Goal: Navigation & Orientation: Find specific page/section

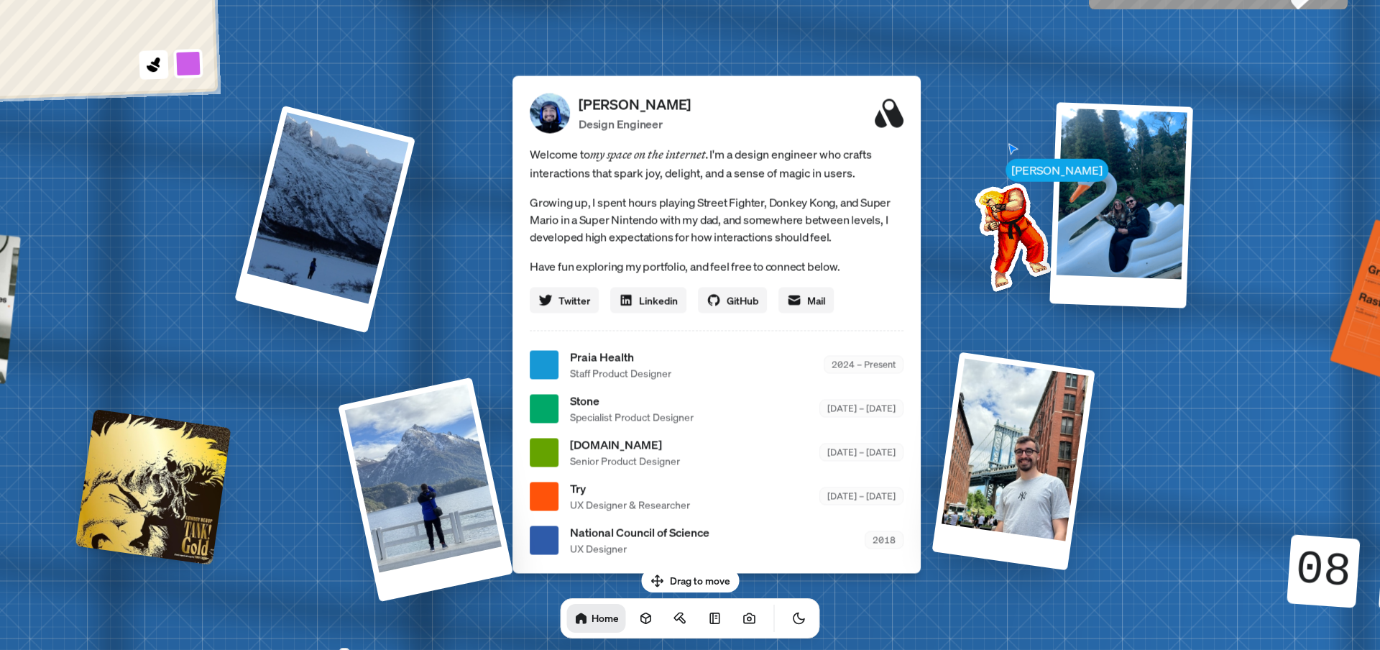
drag, startPoint x: 983, startPoint y: 248, endPoint x: 1013, endPoint y: 288, distance: 49.3
click at [1013, 288] on img at bounding box center [1009, 234] width 145 height 145
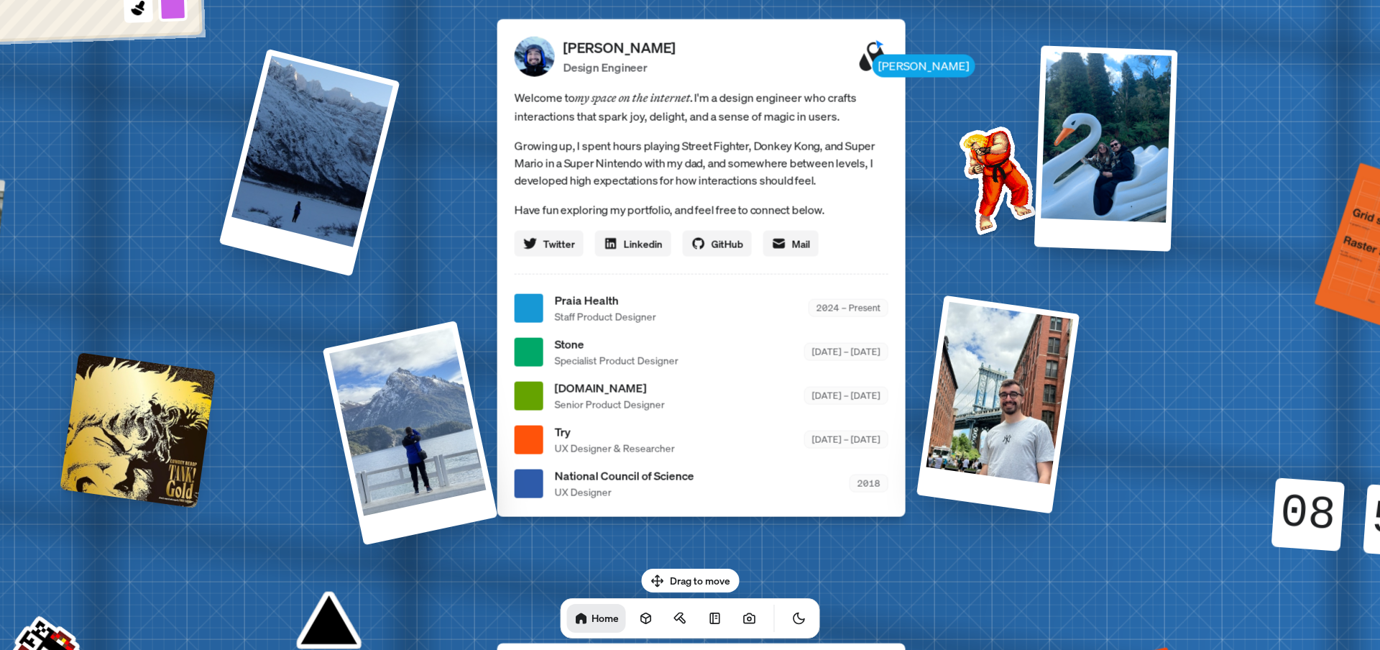
drag, startPoint x: 605, startPoint y: 215, endPoint x: 590, endPoint y: 158, distance: 58.8
click at [590, 158] on p "Growing up, I spent hours playing Street Fighter, Donkey Kong, and Super Mario …" at bounding box center [702, 163] width 374 height 52
click at [541, 304] on div at bounding box center [529, 307] width 29 height 29
click at [615, 309] on span "Staff Product Designer" at bounding box center [605, 316] width 101 height 15
drag, startPoint x: 944, startPoint y: 162, endPoint x: 973, endPoint y: 293, distance: 133.4
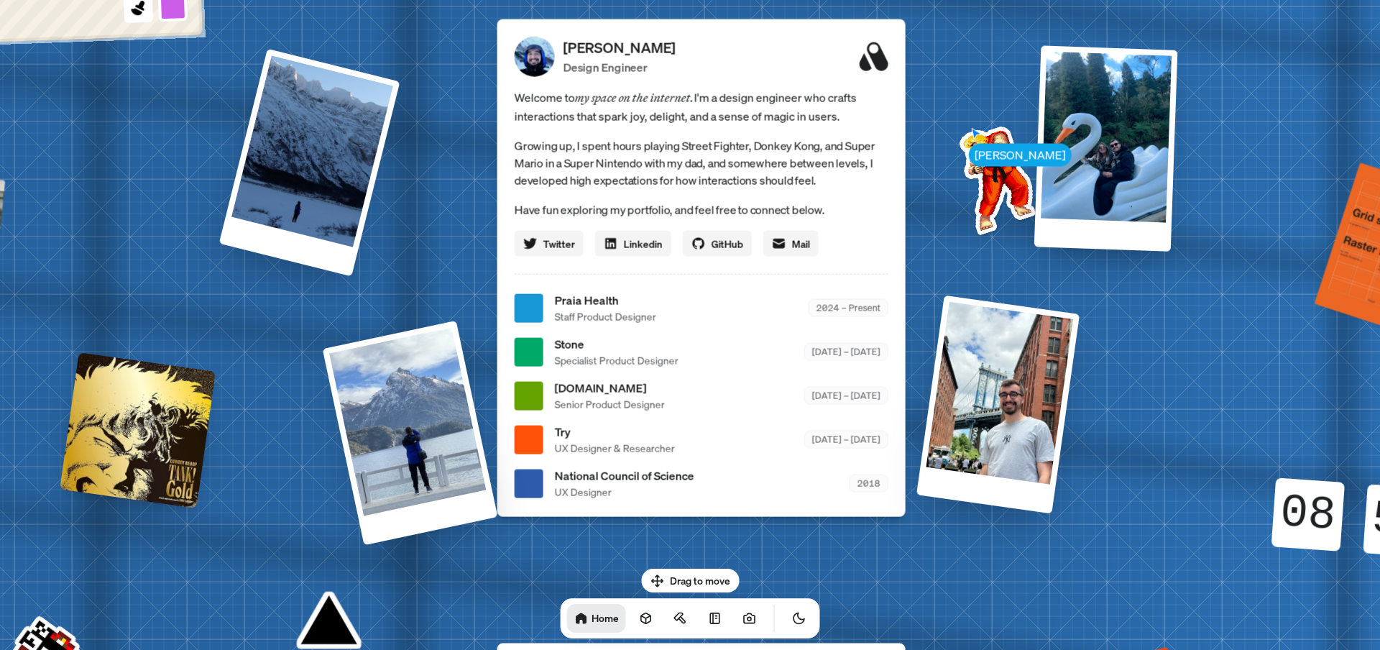
click at [952, 183] on img at bounding box center [994, 177] width 145 height 145
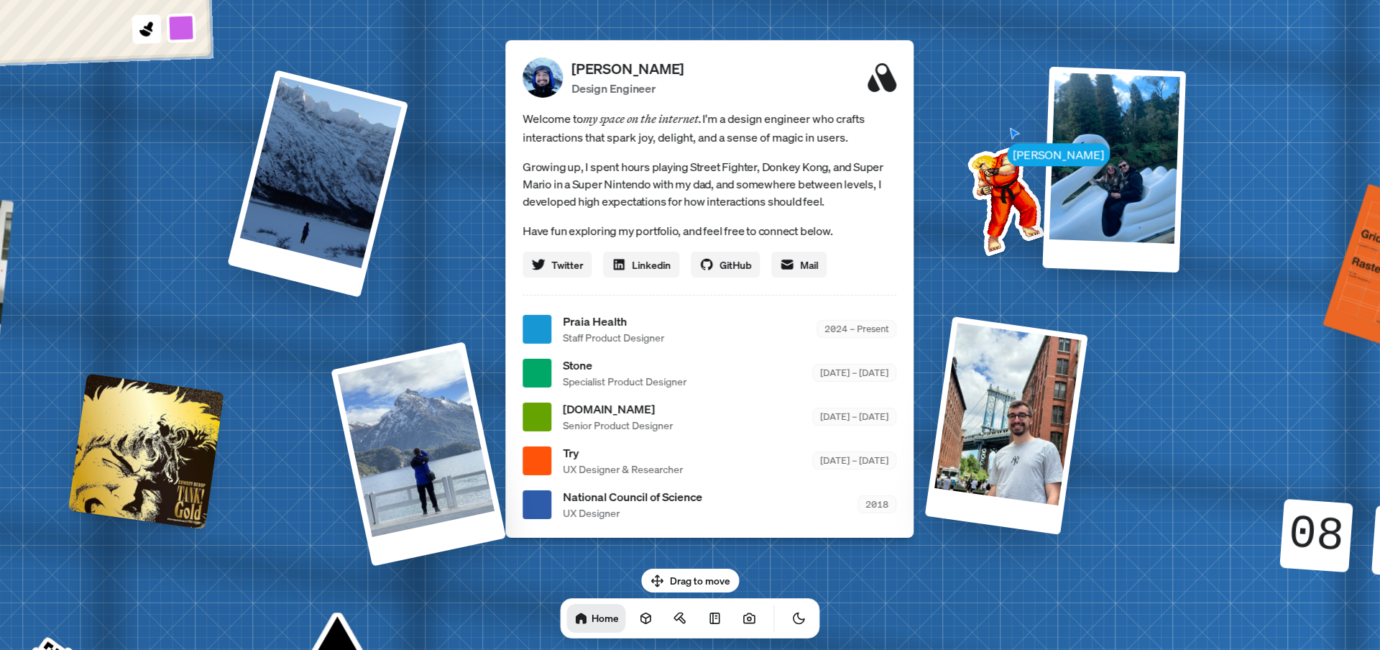
drag, startPoint x: 973, startPoint y: 293, endPoint x: 997, endPoint y: 85, distance: 209.1
click at [996, 86] on div "[PERSON_NAME] [PERSON_NAME] Design Engineer Welcome to my space on the internet…" at bounding box center [712, 329] width 2151 height 1883
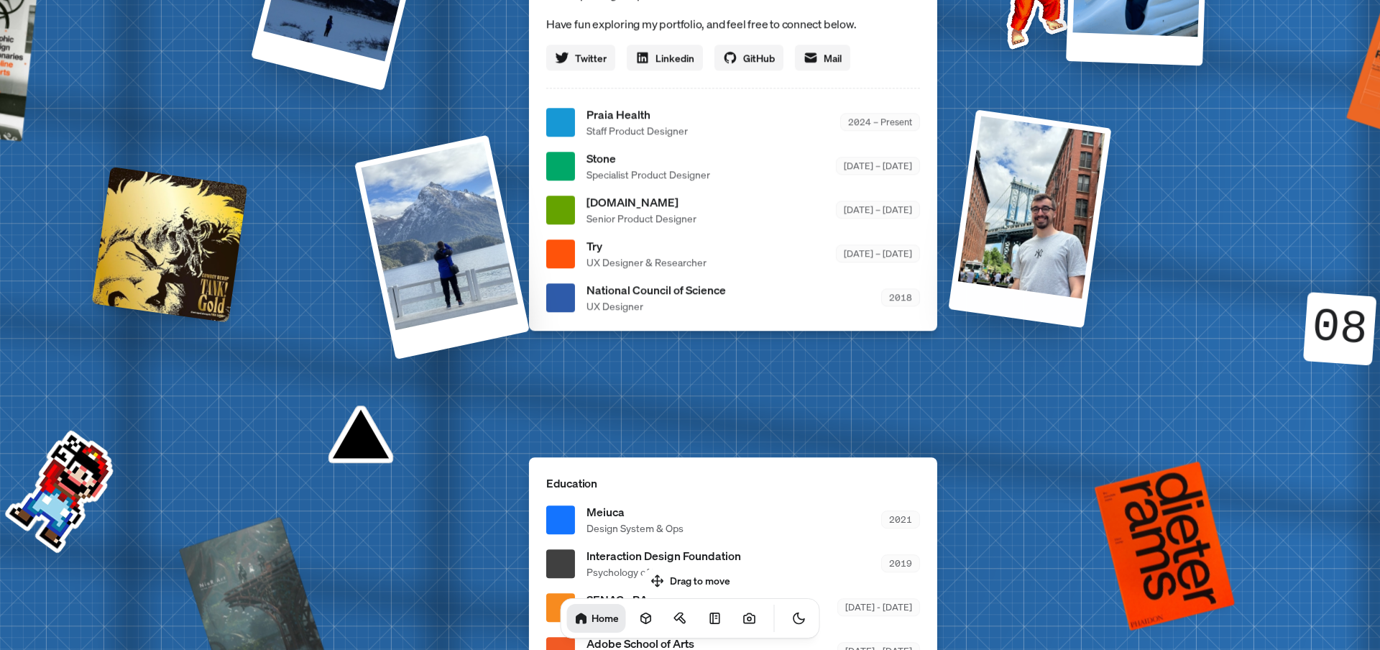
drag, startPoint x: 885, startPoint y: 328, endPoint x: 874, endPoint y: 205, distance: 124.1
click at [874, 457] on div "Education Meiuca Design System & Ops 2021 Interaction Design Foundation Psychol…" at bounding box center [733, 570] width 408 height 227
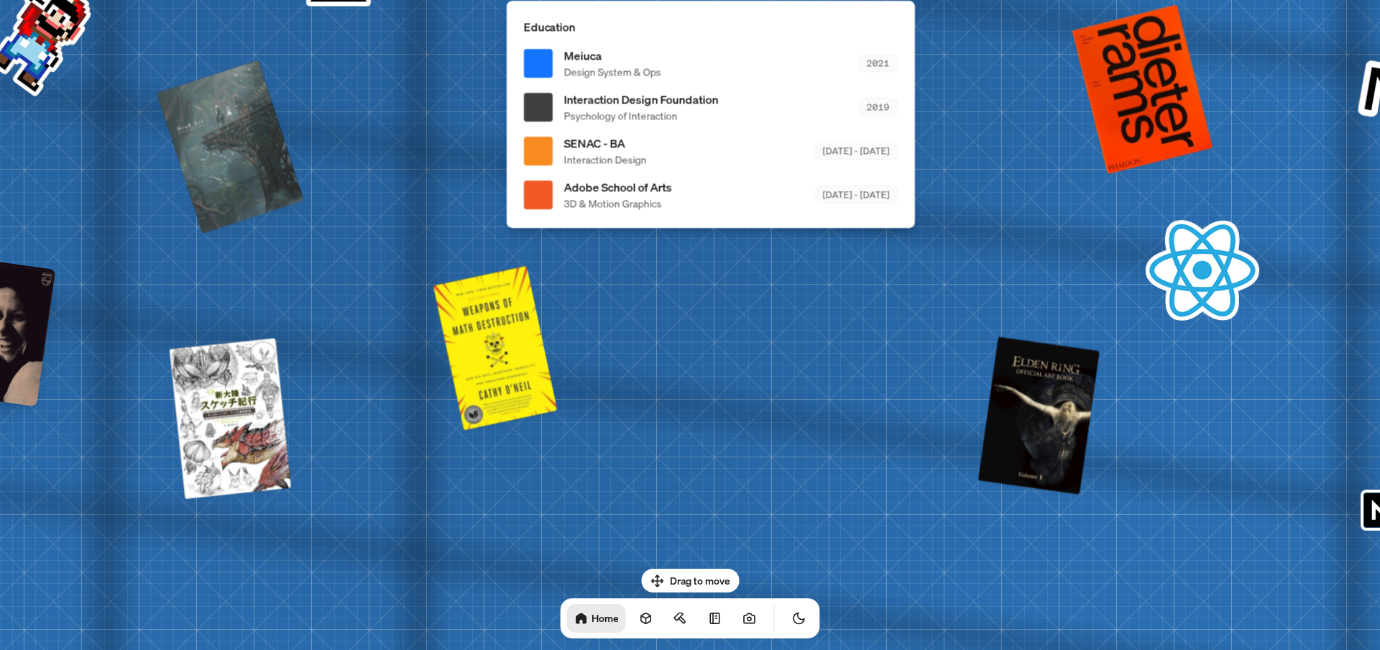
drag, startPoint x: 906, startPoint y: 364, endPoint x: 905, endPoint y: 146, distance: 217.8
click at [905, 146] on div "Education Meiuca Design System & Ops 2021 Interaction Design Foundation Psychol…" at bounding box center [711, 114] width 408 height 227
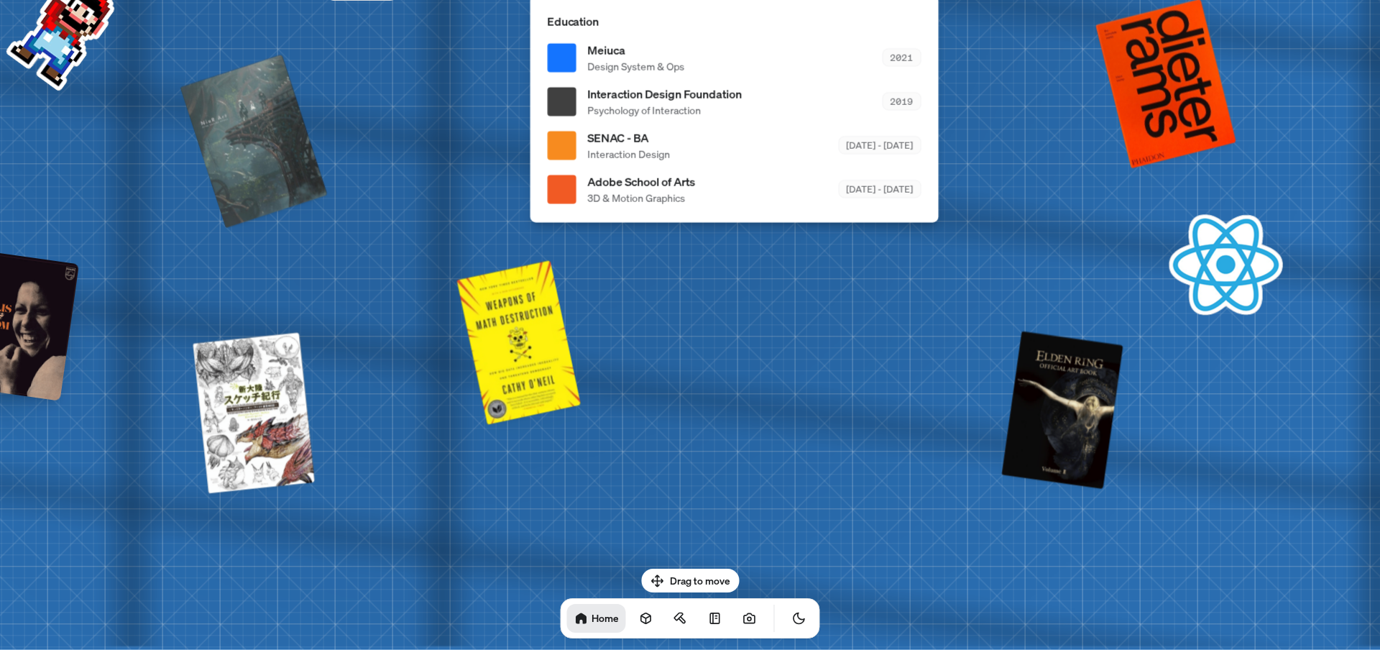
drag, startPoint x: 543, startPoint y: 391, endPoint x: 904, endPoint y: 222, distance: 398.4
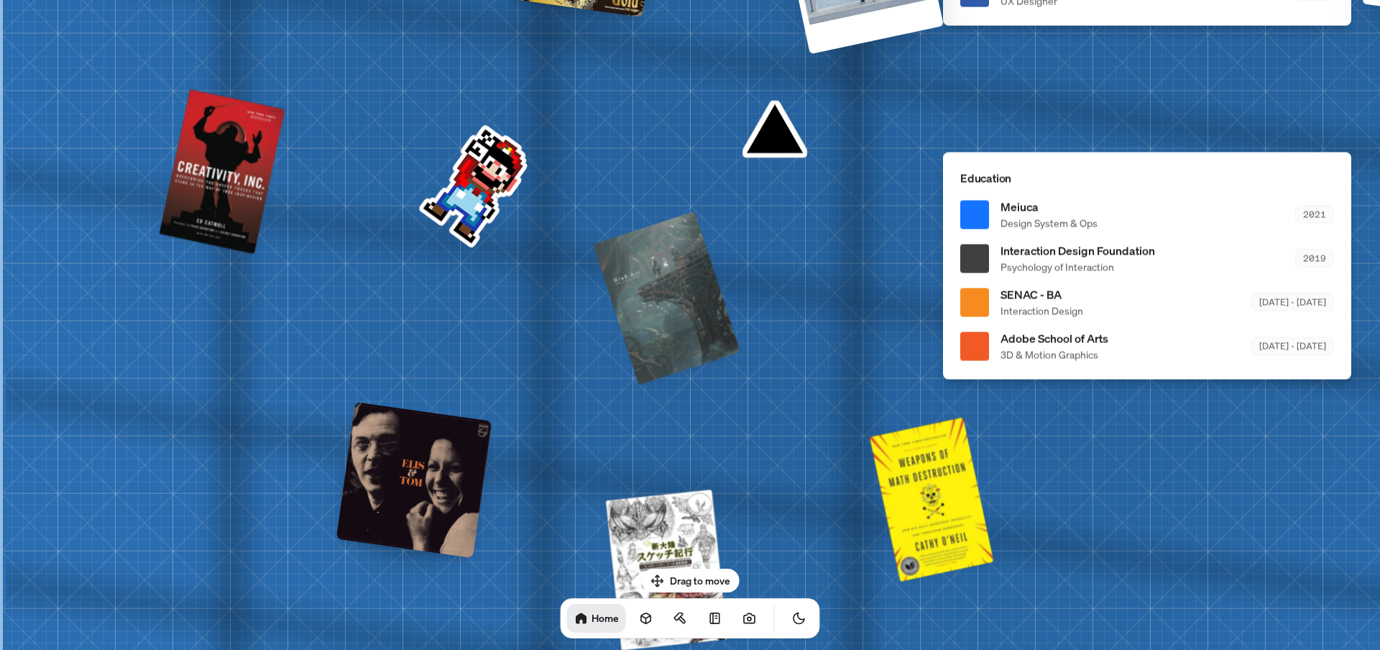
drag, startPoint x: 663, startPoint y: 133, endPoint x: 736, endPoint y: 304, distance: 185.8
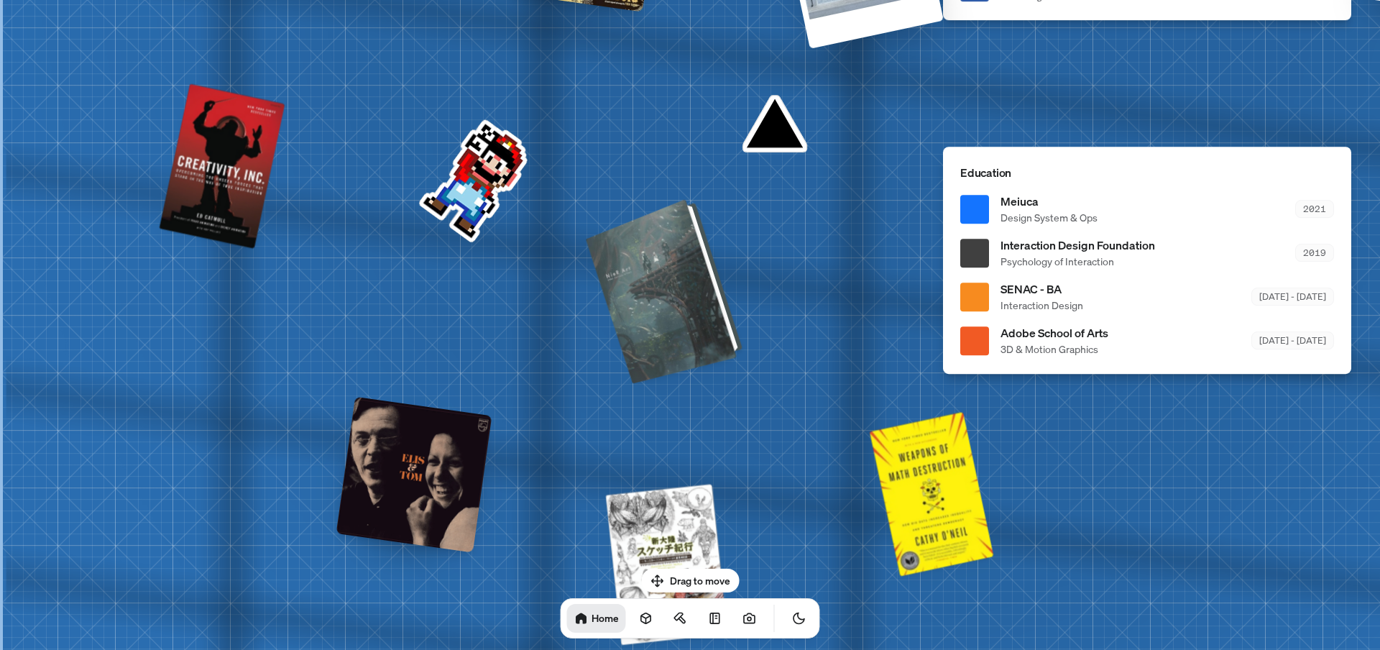
click at [694, 312] on div at bounding box center [667, 290] width 146 height 178
click at [658, 274] on div at bounding box center [667, 290] width 146 height 178
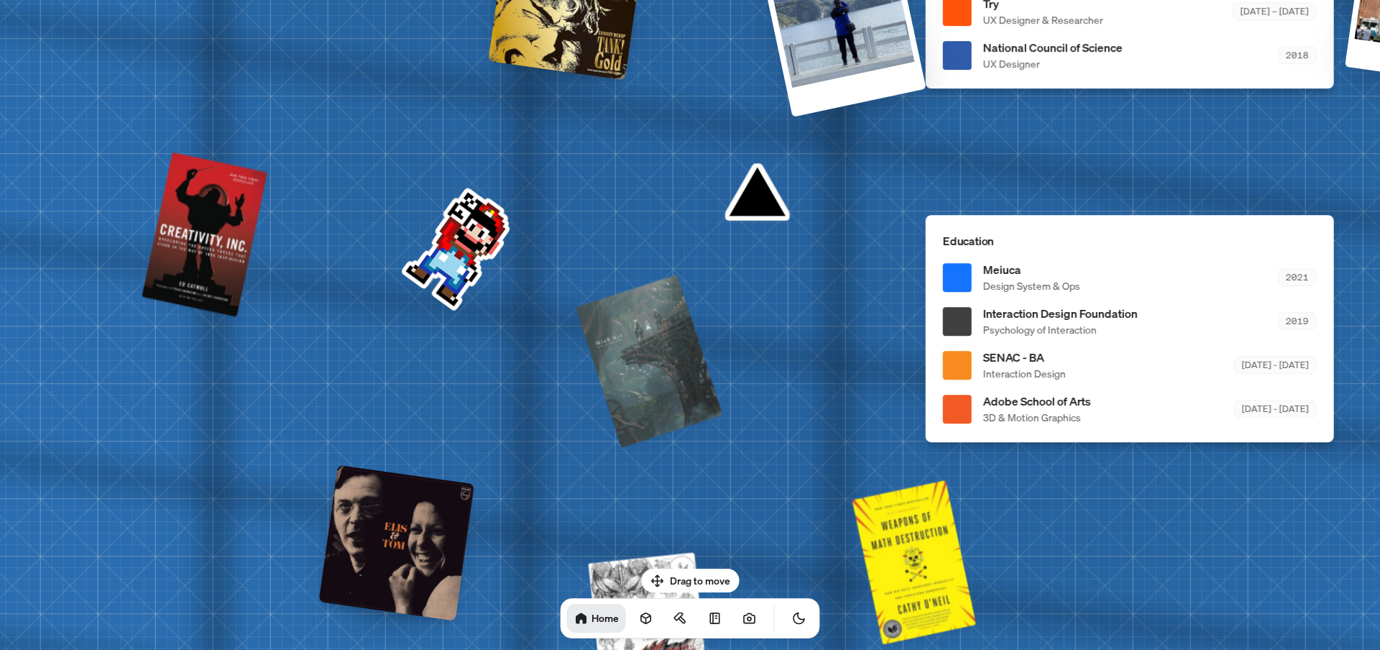
drag, startPoint x: 490, startPoint y: 180, endPoint x: 475, endPoint y: 195, distance: 21.3
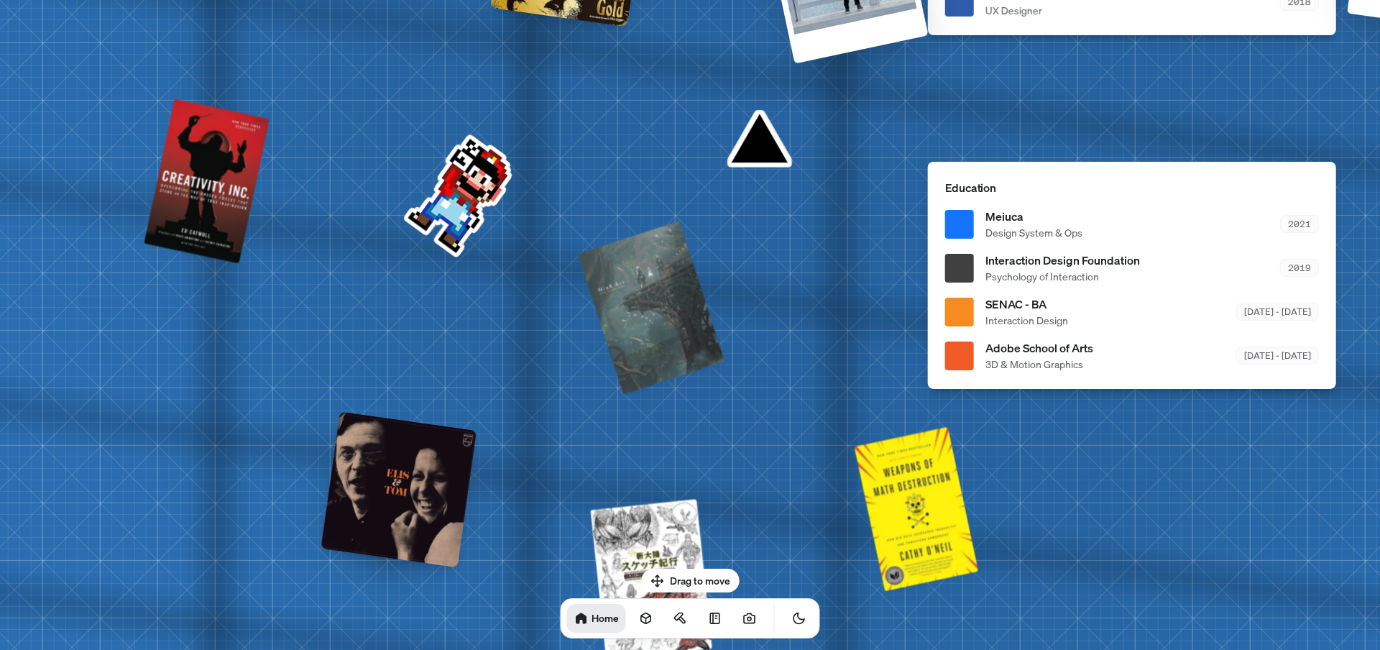
click at [410, 508] on div at bounding box center [399, 489] width 156 height 156
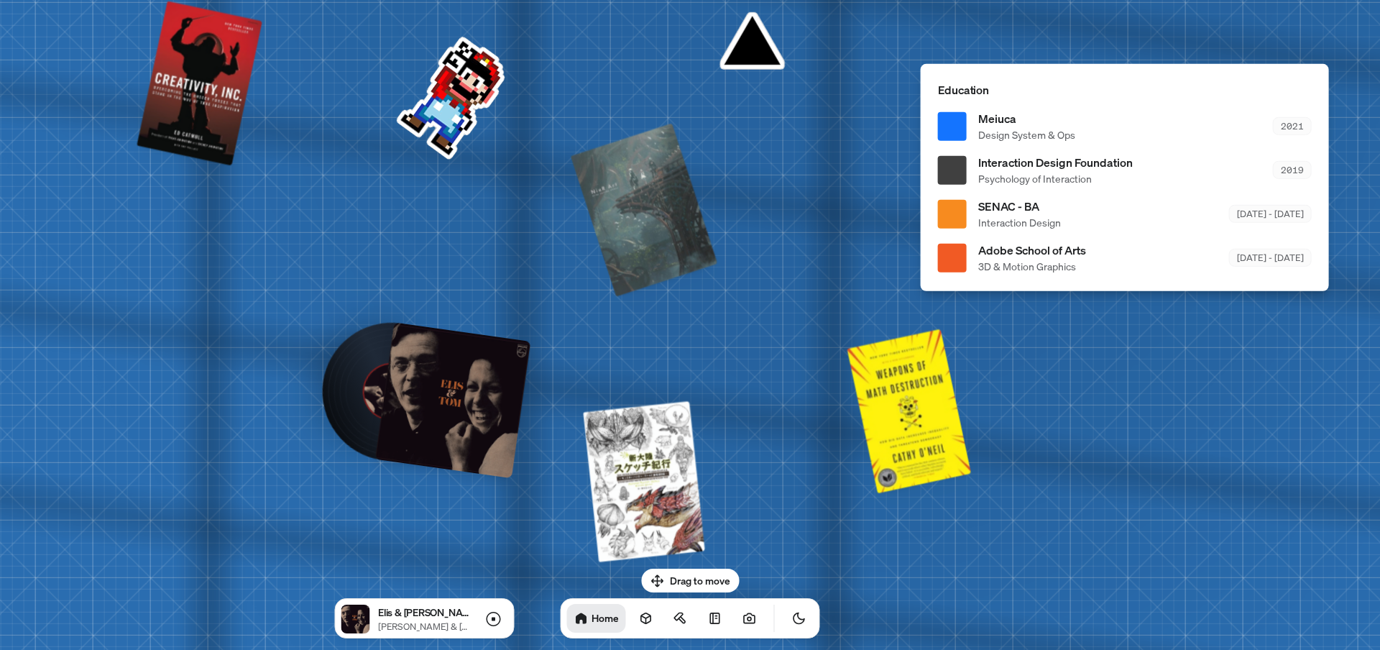
drag, startPoint x: 603, startPoint y: 395, endPoint x: 585, endPoint y: 301, distance: 95.2
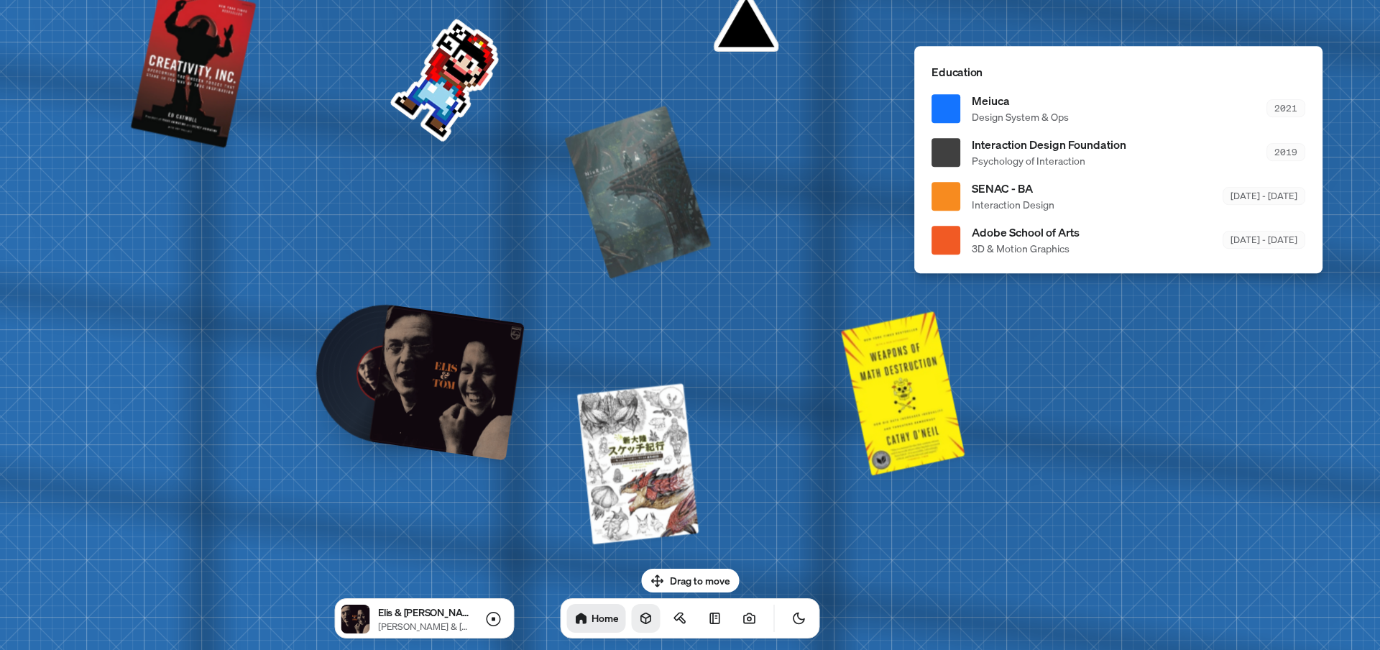
click at [639, 622] on icon at bounding box center [646, 618] width 14 height 14
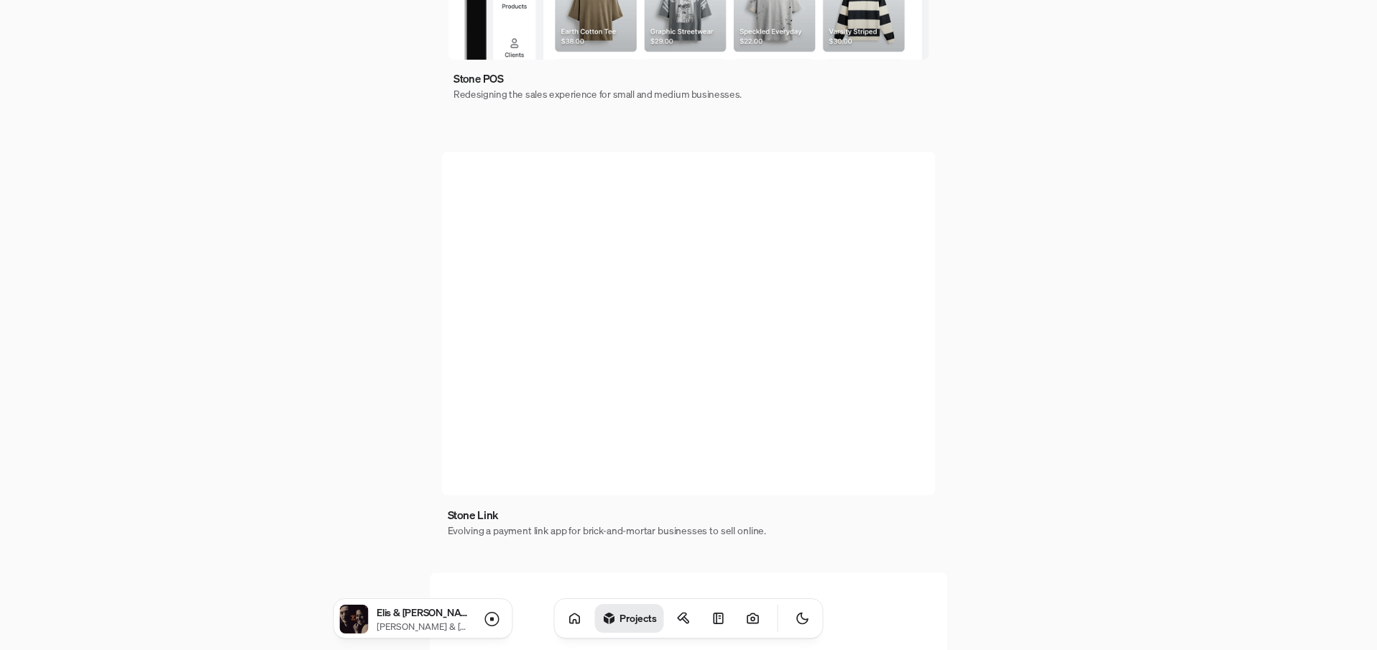
scroll to position [832, 0]
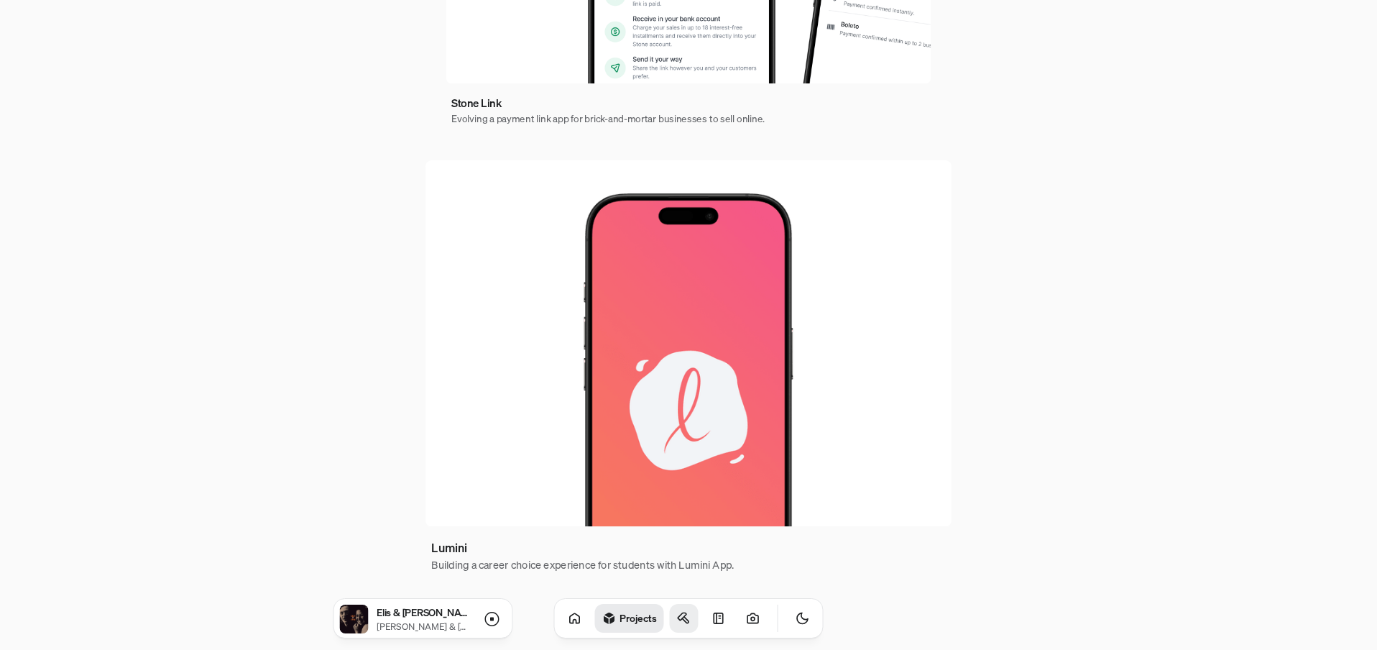
click at [677, 620] on icon at bounding box center [684, 618] width 14 height 14
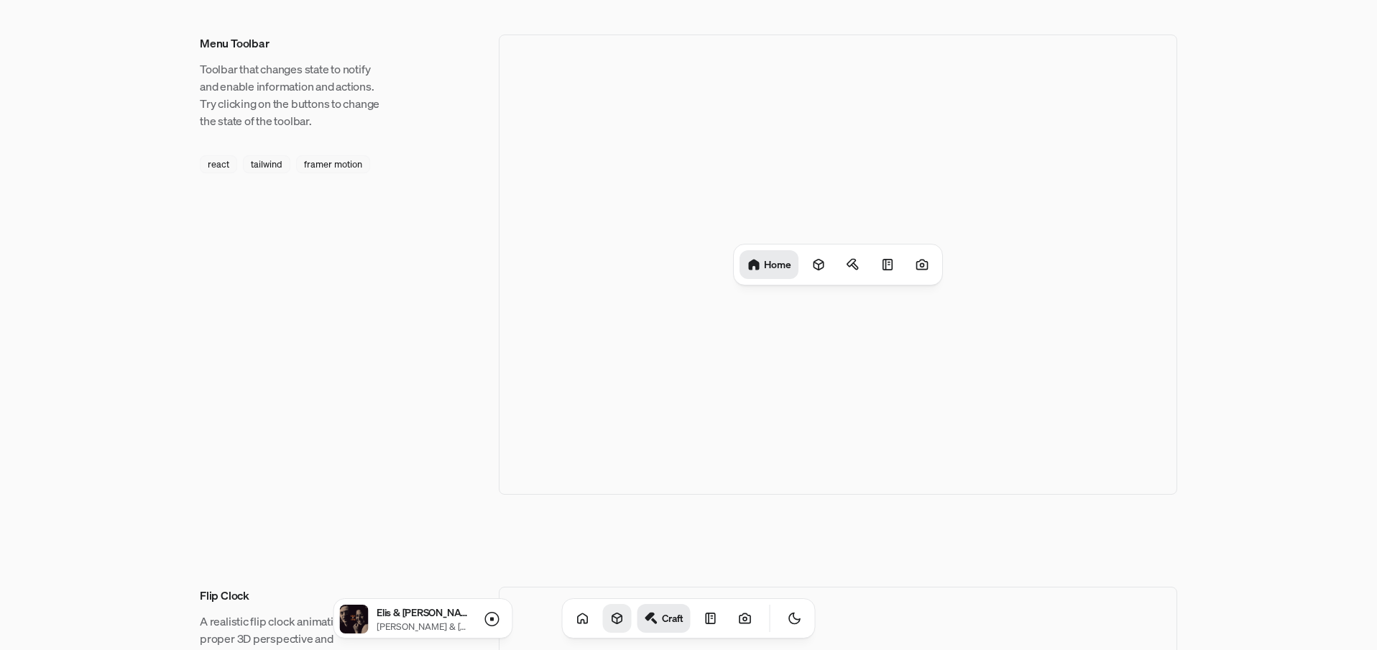
click at [696, 612] on link at bounding box center [710, 618] width 29 height 29
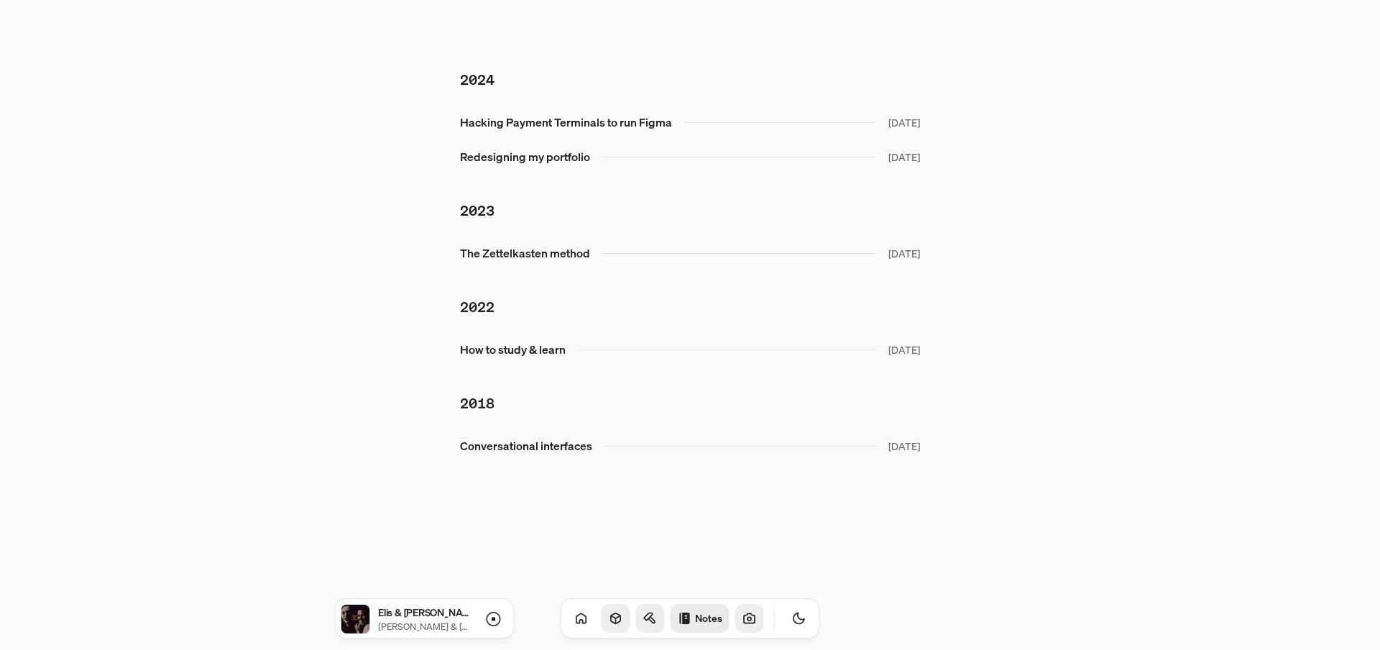
click at [748, 618] on icon at bounding box center [750, 619] width 4 height 4
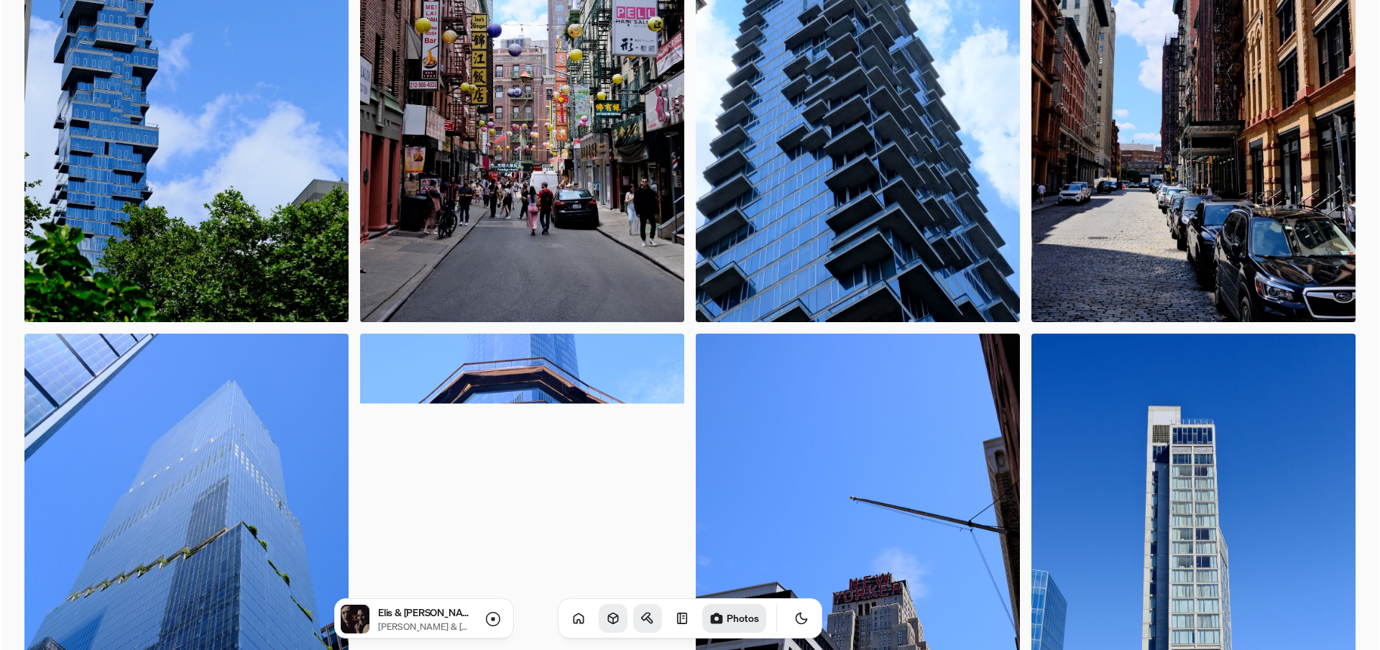
scroll to position [394, 0]
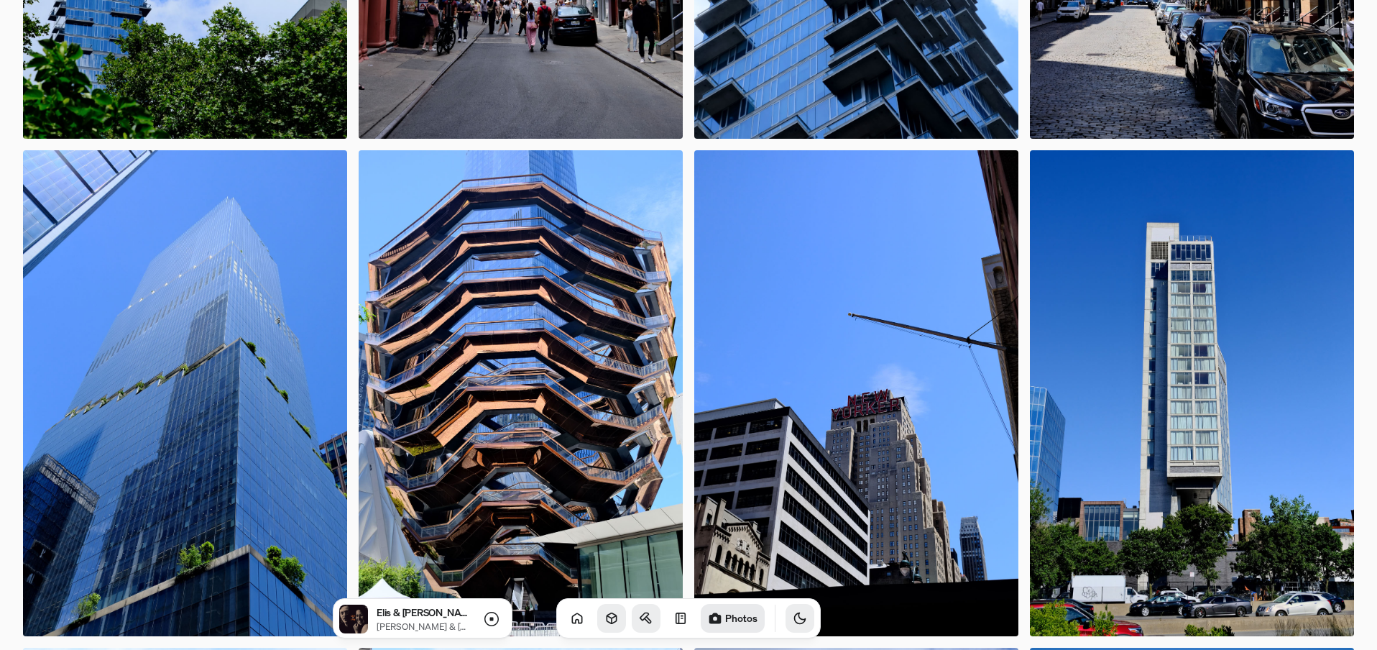
click at [786, 627] on button "Toggle Theme" at bounding box center [800, 618] width 29 height 29
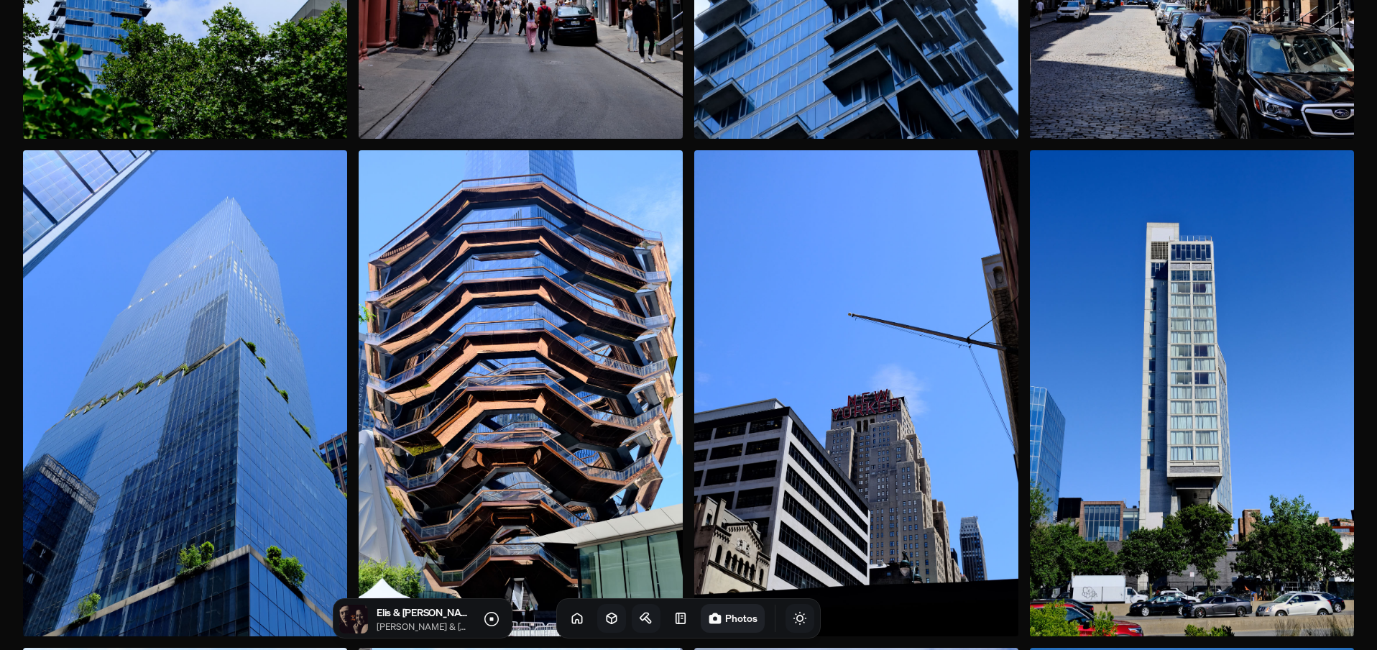
click at [794, 624] on icon "Toggle Theme" at bounding box center [800, 618] width 12 height 12
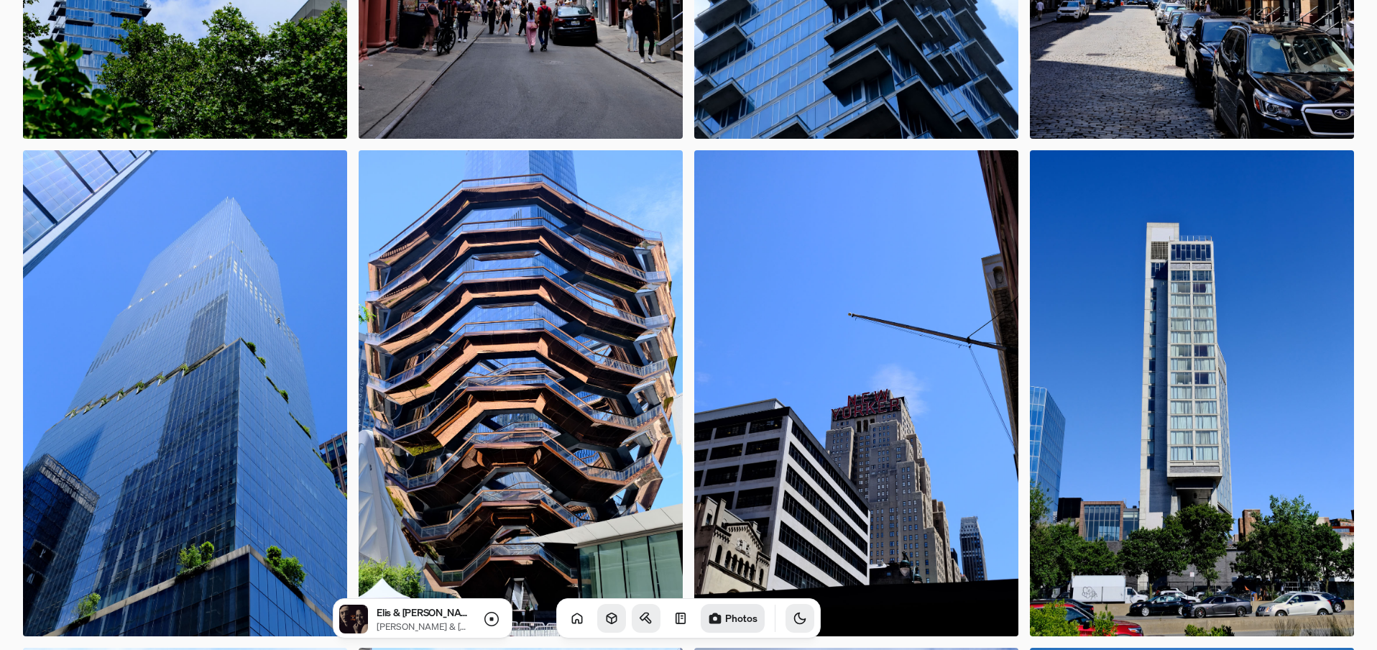
click at [447, 319] on img at bounding box center [521, 393] width 324 height 487
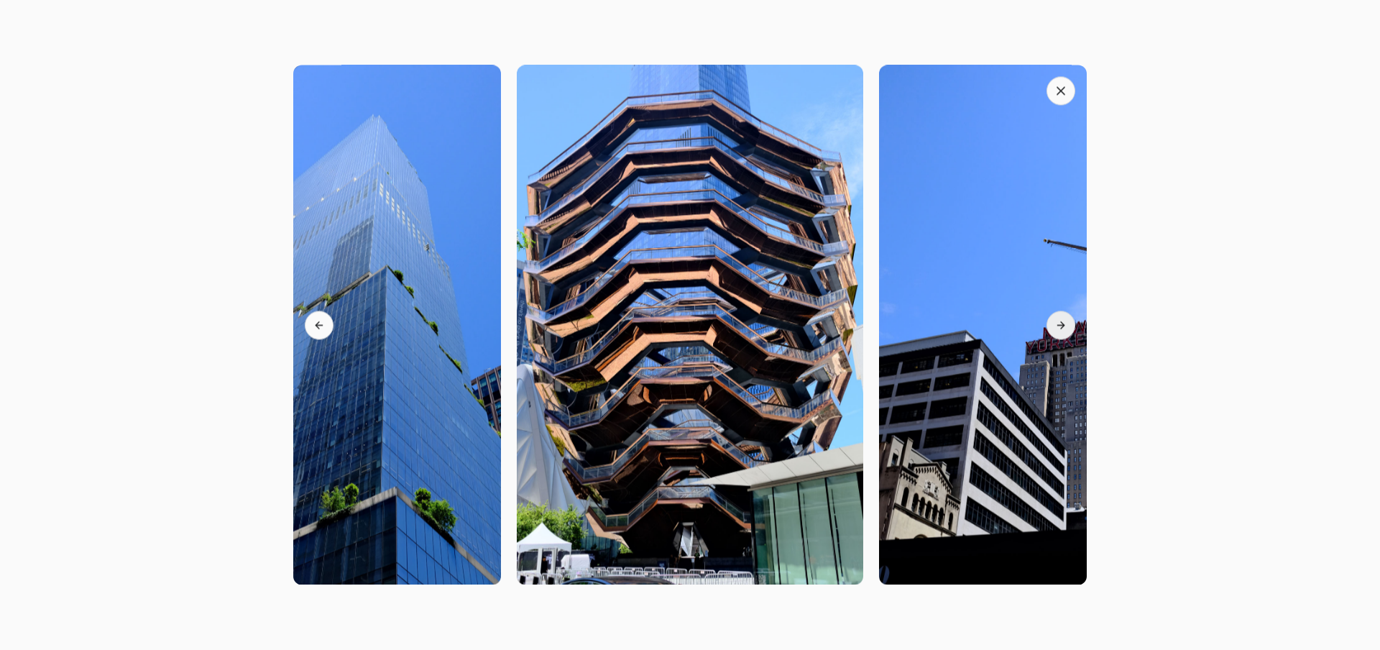
click at [1068, 326] on button "Next slide" at bounding box center [1061, 325] width 29 height 29
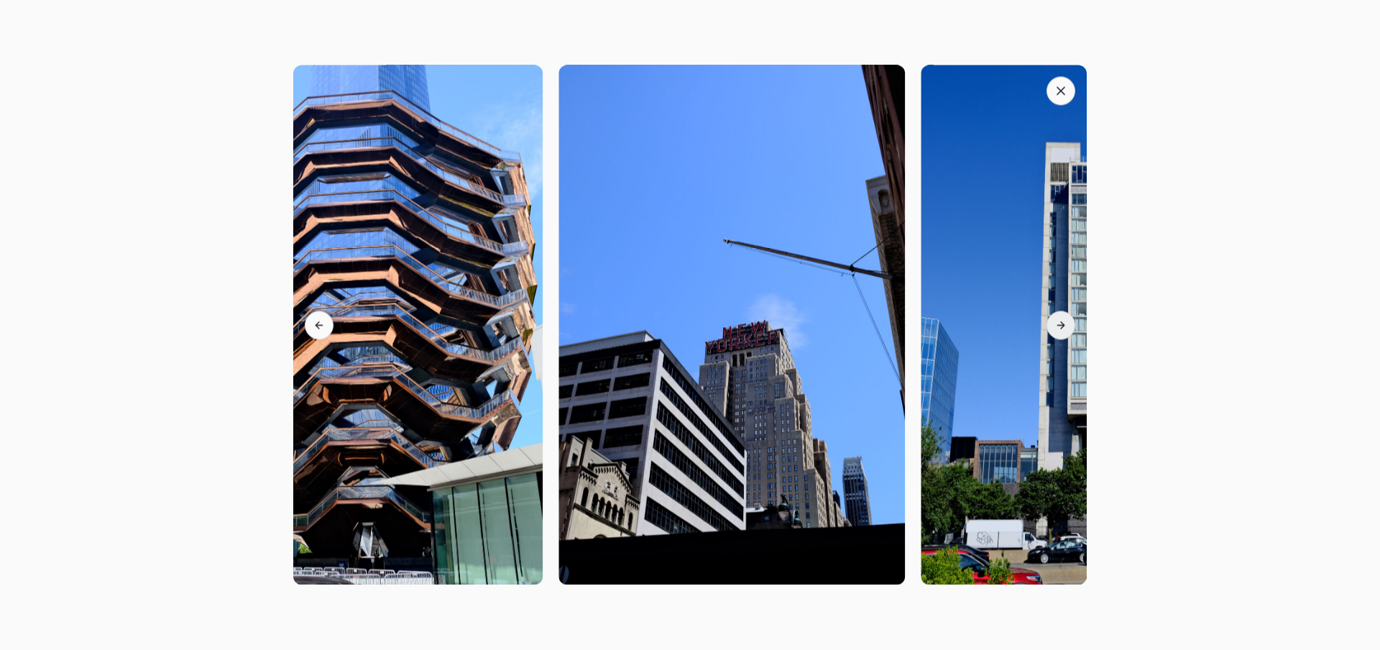
click at [1068, 326] on button "Next slide" at bounding box center [1061, 325] width 29 height 29
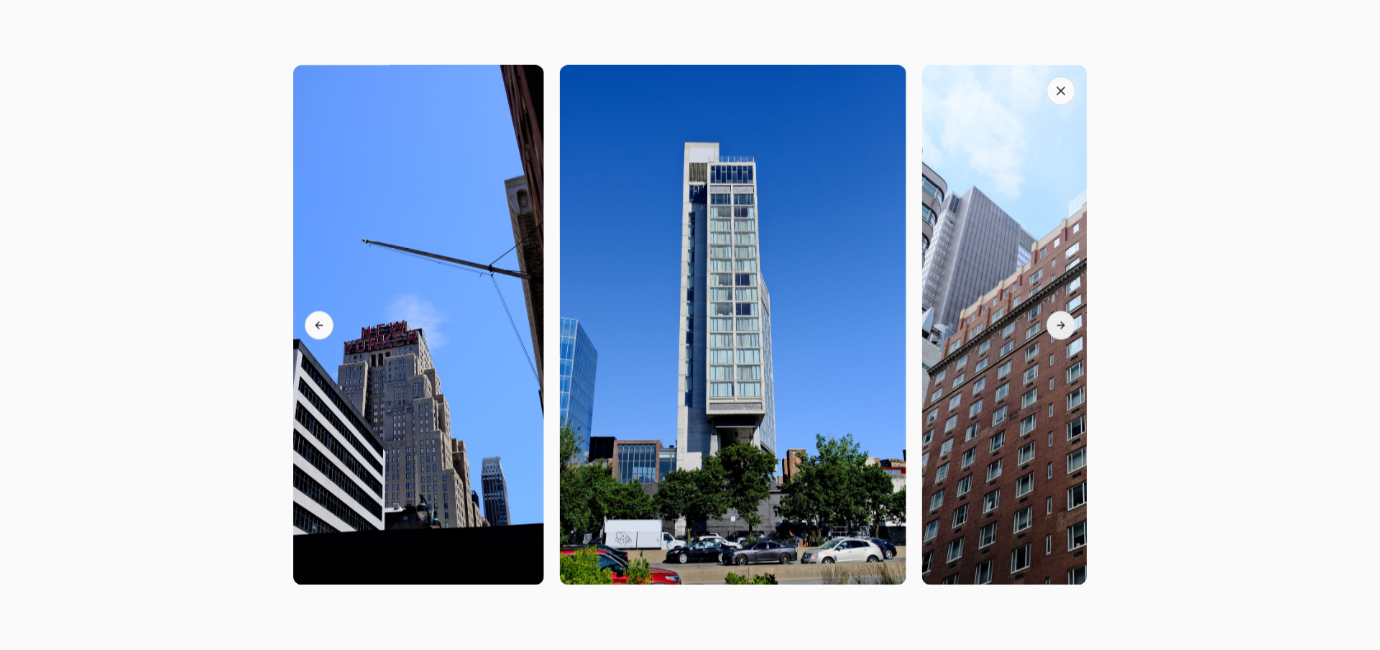
click at [1068, 326] on button "Next slide" at bounding box center [1061, 325] width 29 height 29
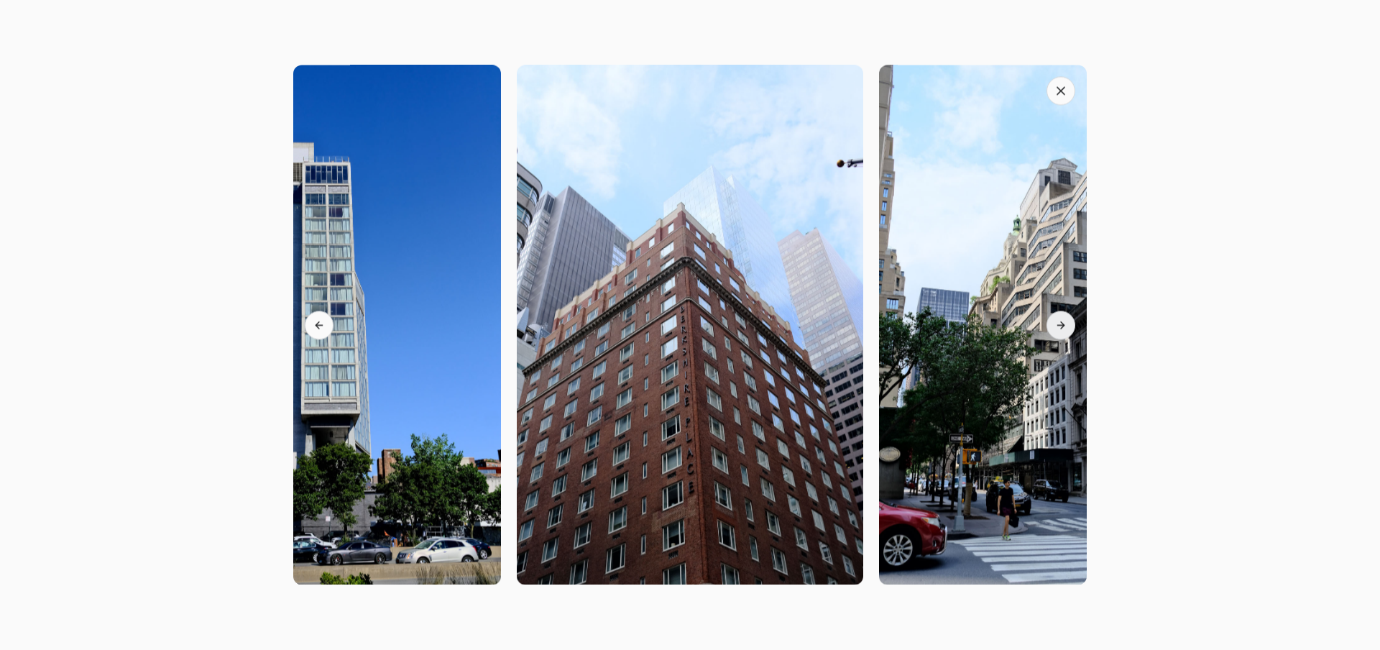
click at [1070, 330] on button "Next slide" at bounding box center [1061, 325] width 29 height 29
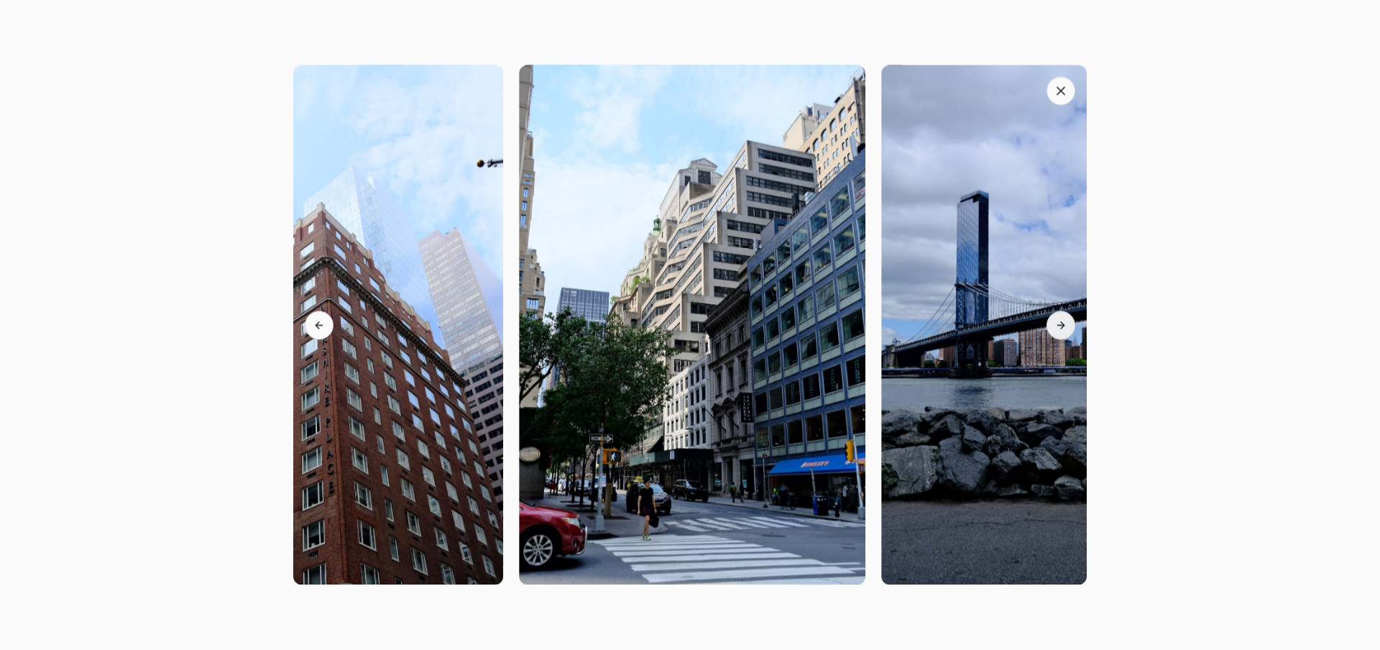
click at [1062, 326] on icon at bounding box center [1063, 324] width 4 height 6
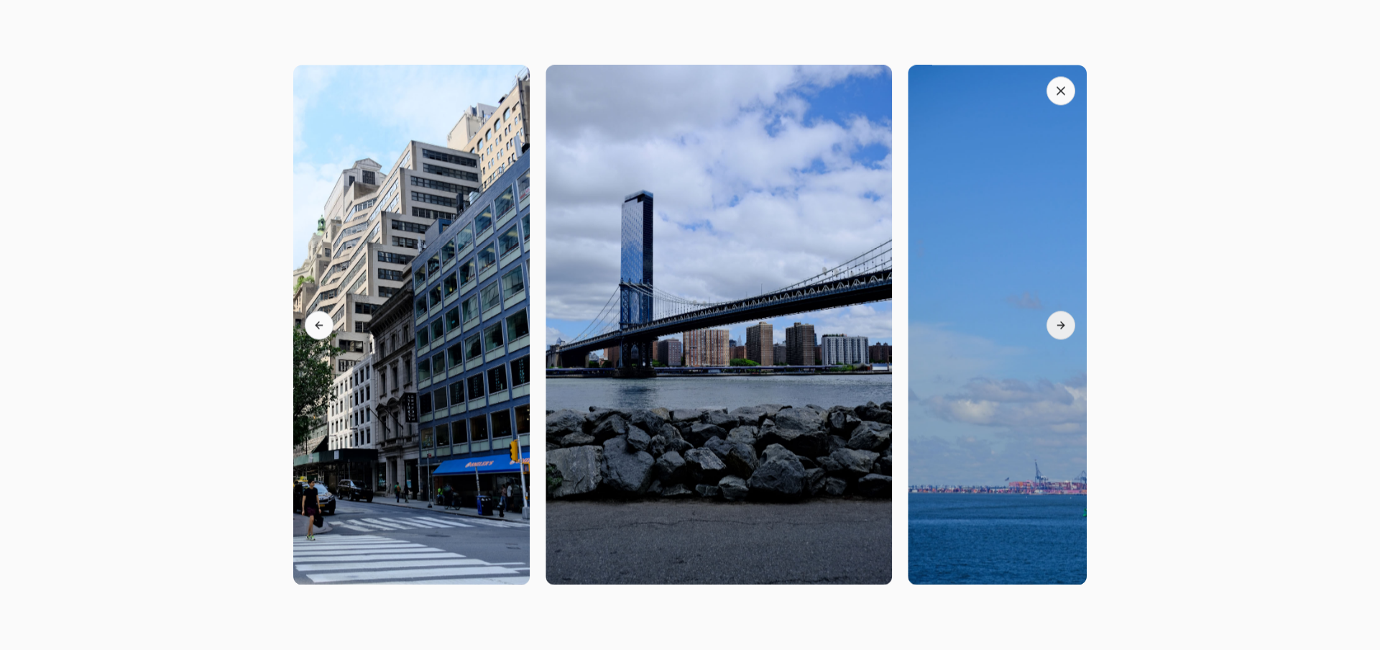
click at [1062, 326] on icon at bounding box center [1063, 324] width 4 height 6
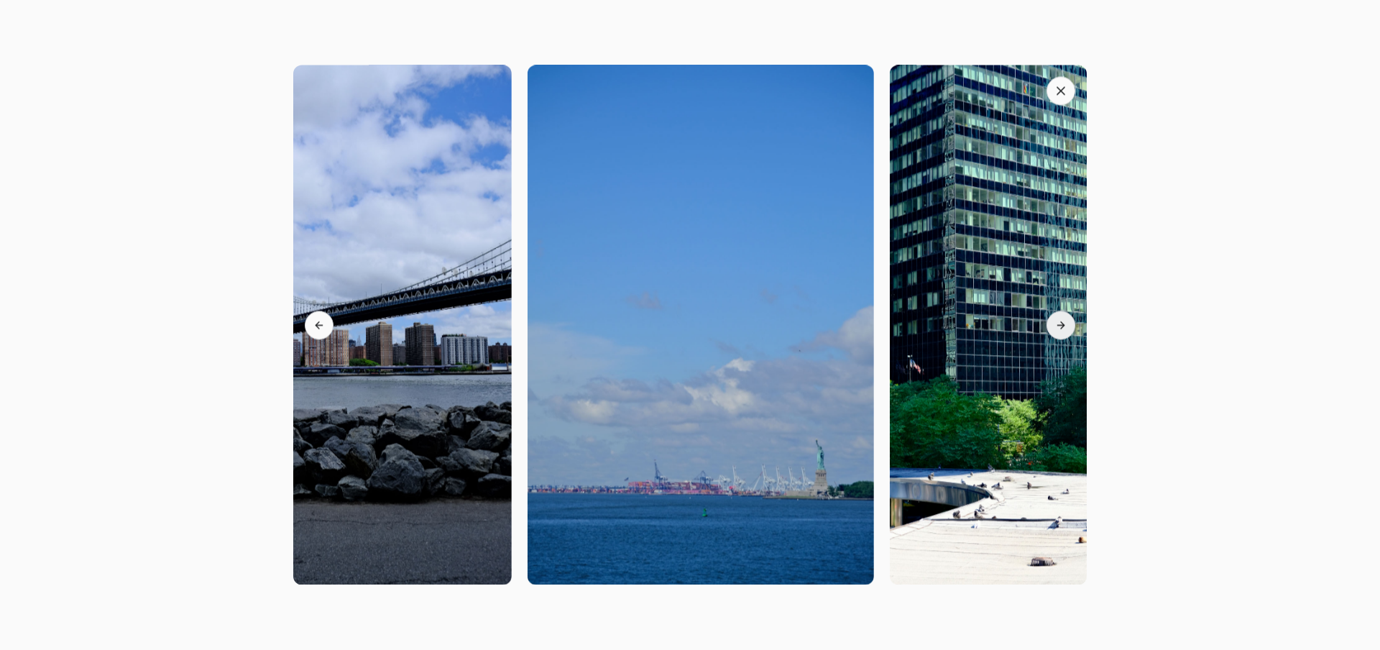
click at [1062, 326] on icon at bounding box center [1063, 324] width 4 height 6
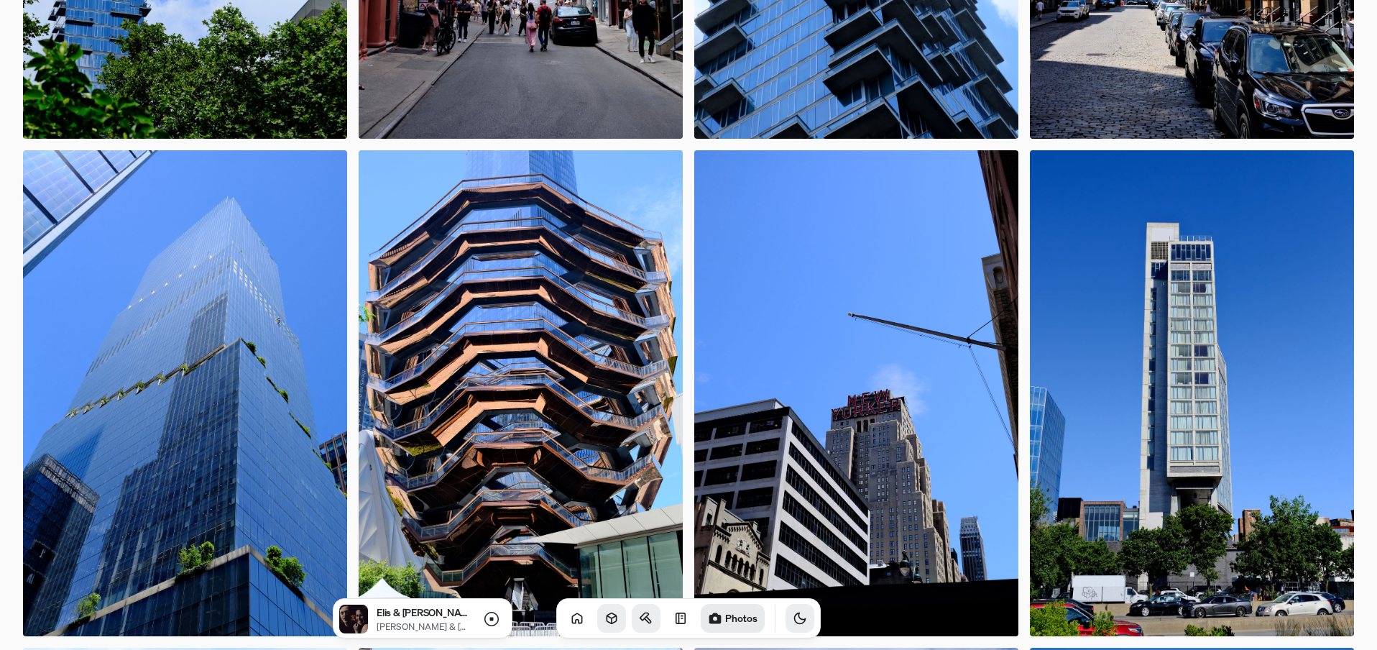
click at [783, 157] on img at bounding box center [856, 393] width 324 height 487
